Goal: Information Seeking & Learning: Compare options

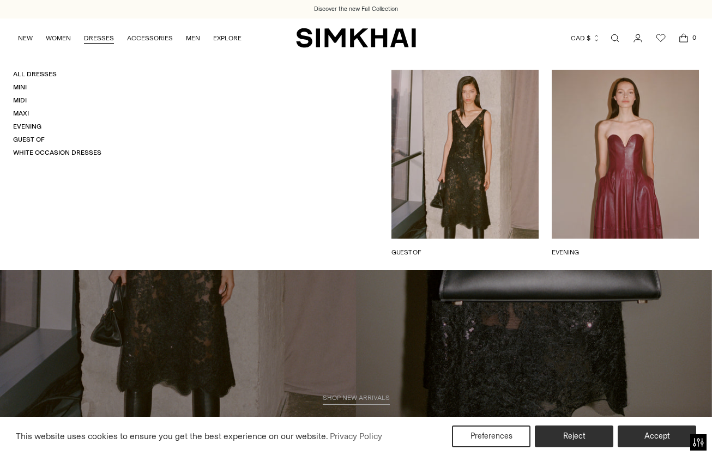
click at [101, 35] on link "DRESSES" at bounding box center [99, 38] width 30 height 24
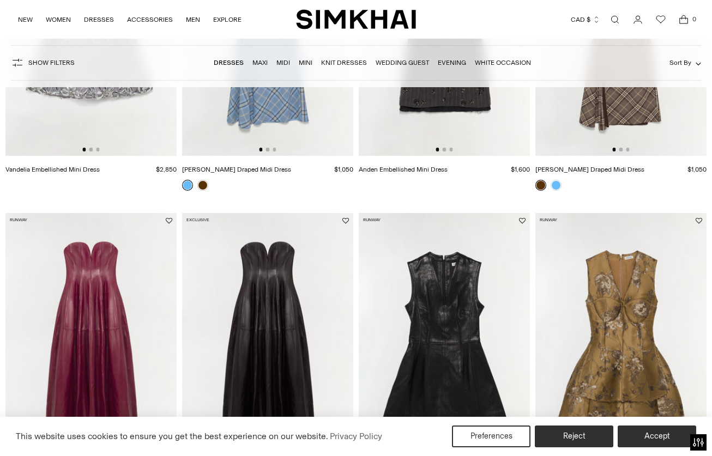
scroll to position [353, 0]
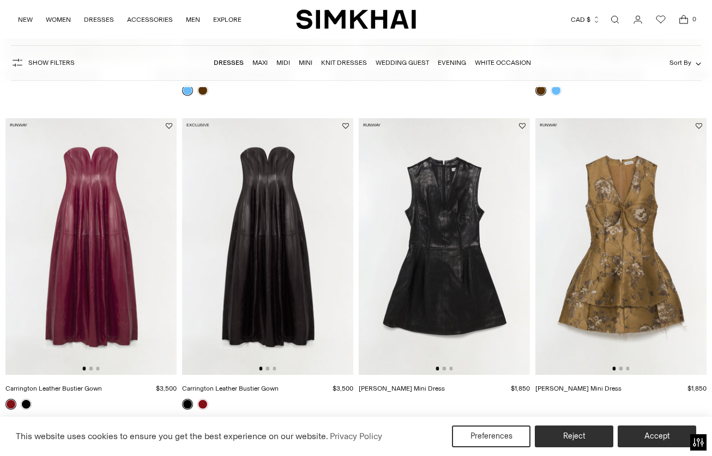
click at [83, 257] on img at bounding box center [90, 246] width 171 height 257
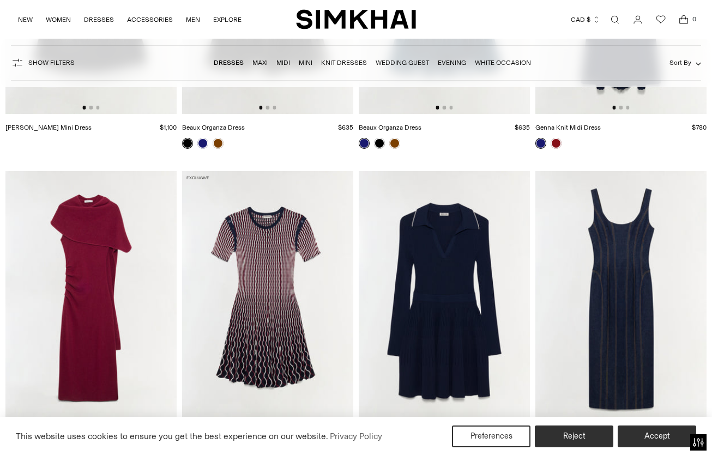
scroll to position [2183, 0]
click at [96, 293] on img at bounding box center [90, 300] width 171 height 257
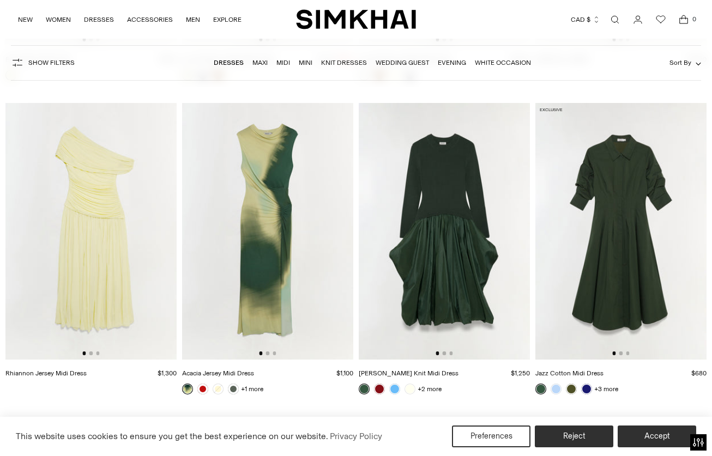
scroll to position [5061, 0]
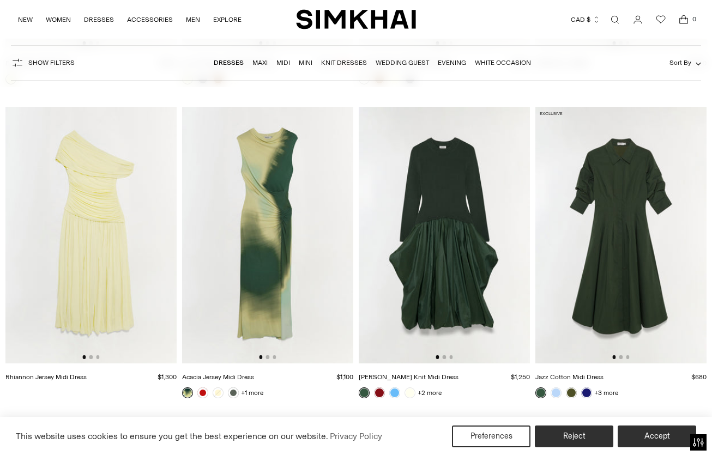
click at [600, 303] on img at bounding box center [620, 235] width 171 height 257
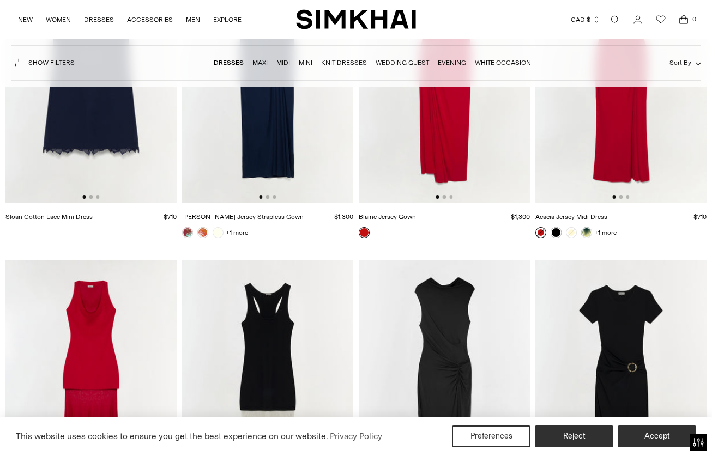
scroll to position [5862, 0]
